Goal: Use online tool/utility: Utilize a website feature to perform a specific function

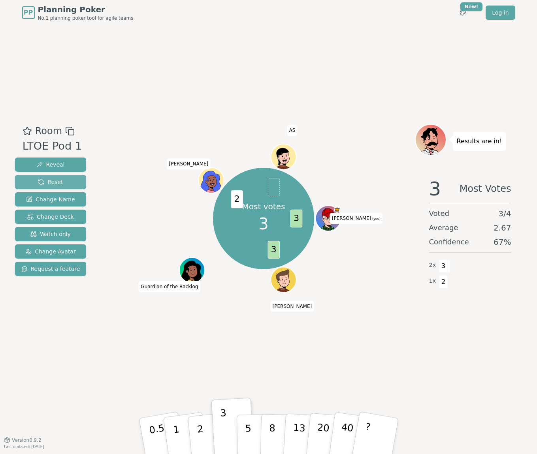
click at [54, 180] on span "Reset" at bounding box center [50, 182] width 25 height 8
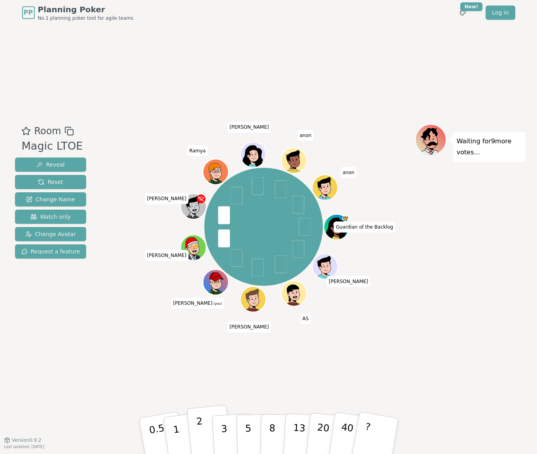
click at [197, 429] on p "2" at bounding box center [200, 437] width 10 height 43
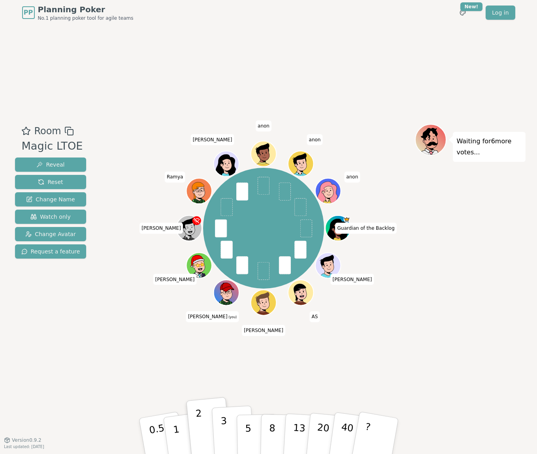
click at [232, 428] on button "3" at bounding box center [232, 437] width 43 height 62
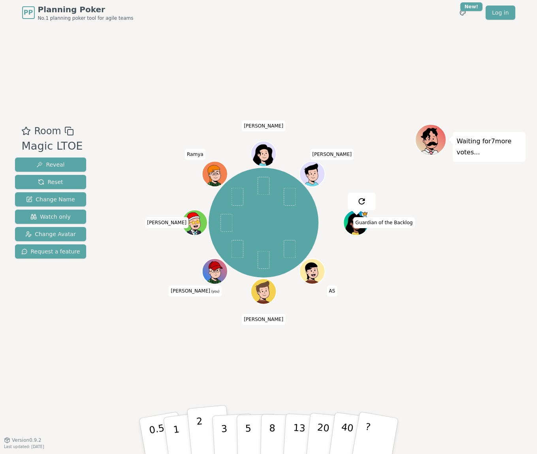
click at [201, 429] on p "2" at bounding box center [200, 437] width 10 height 43
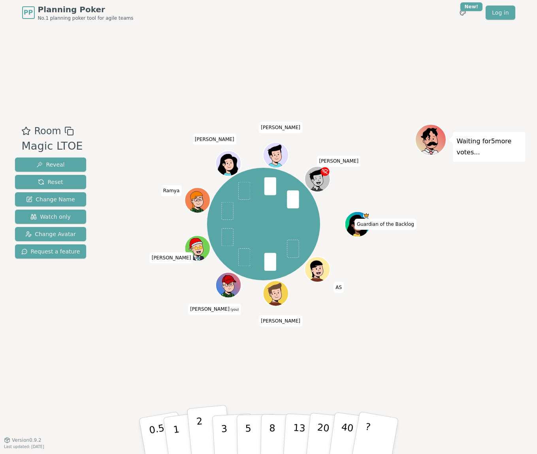
click at [197, 426] on p "2" at bounding box center [200, 437] width 10 height 43
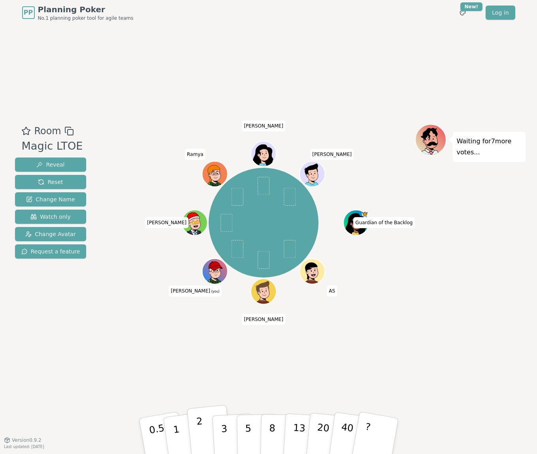
click at [200, 426] on p "2" at bounding box center [200, 437] width 10 height 43
click at [203, 426] on button "2" at bounding box center [208, 436] width 45 height 63
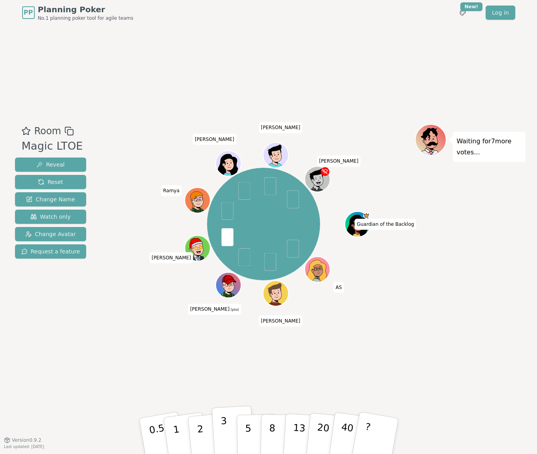
click at [226, 428] on button "3" at bounding box center [232, 437] width 43 height 62
click at [196, 425] on button "2" at bounding box center [208, 436] width 45 height 63
click at [208, 430] on button "2" at bounding box center [208, 436] width 45 height 63
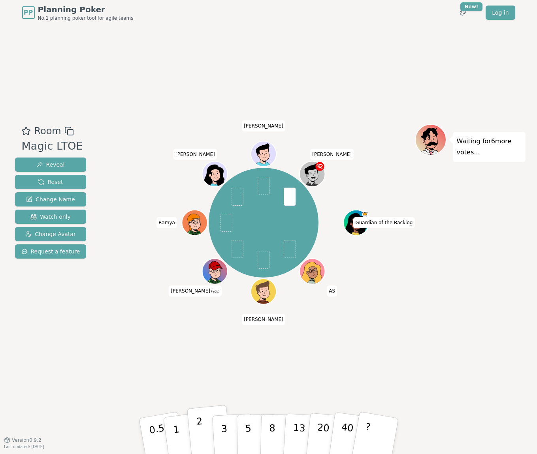
click at [199, 426] on p "2" at bounding box center [200, 437] width 10 height 43
click at [201, 428] on p "2" at bounding box center [200, 437] width 10 height 43
